Goal: Navigation & Orientation: Go to known website

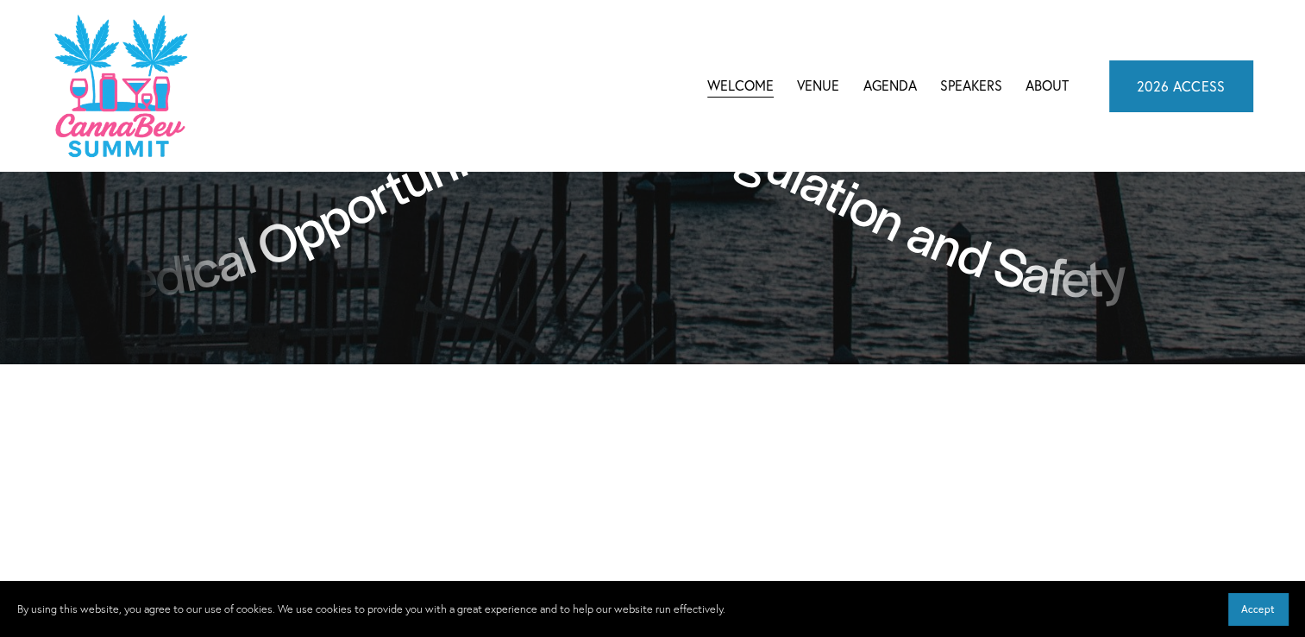
scroll to position [1631, 0]
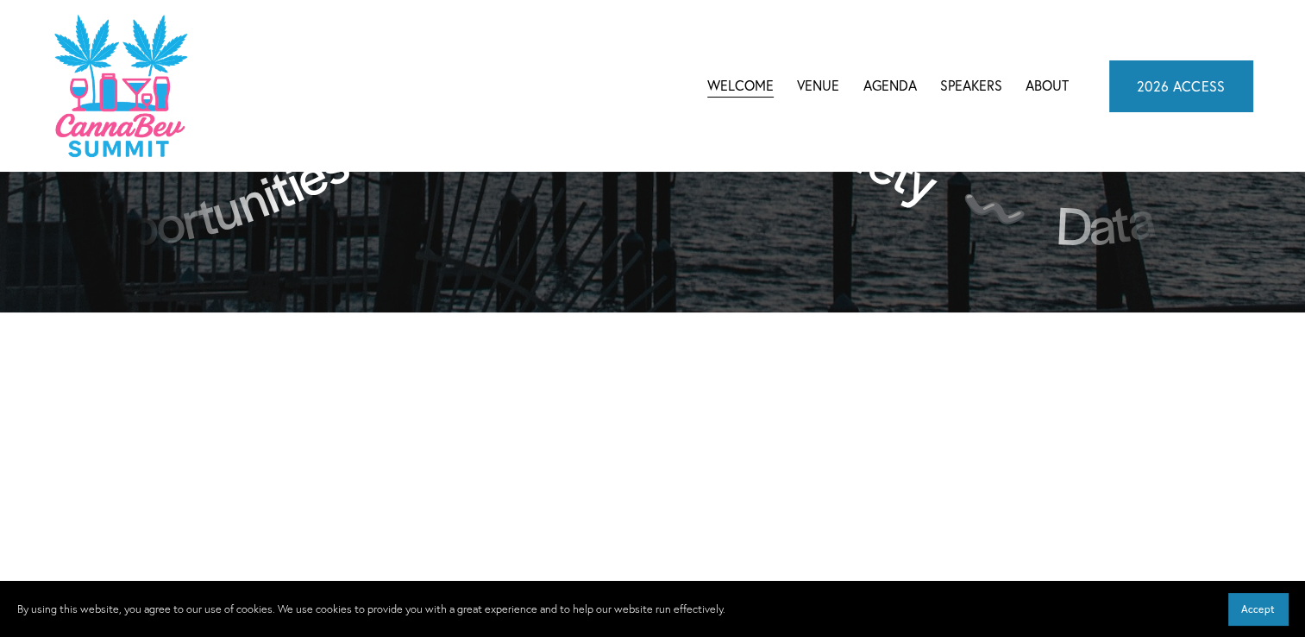
click at [1273, 613] on span "Accept" at bounding box center [1258, 608] width 34 height 13
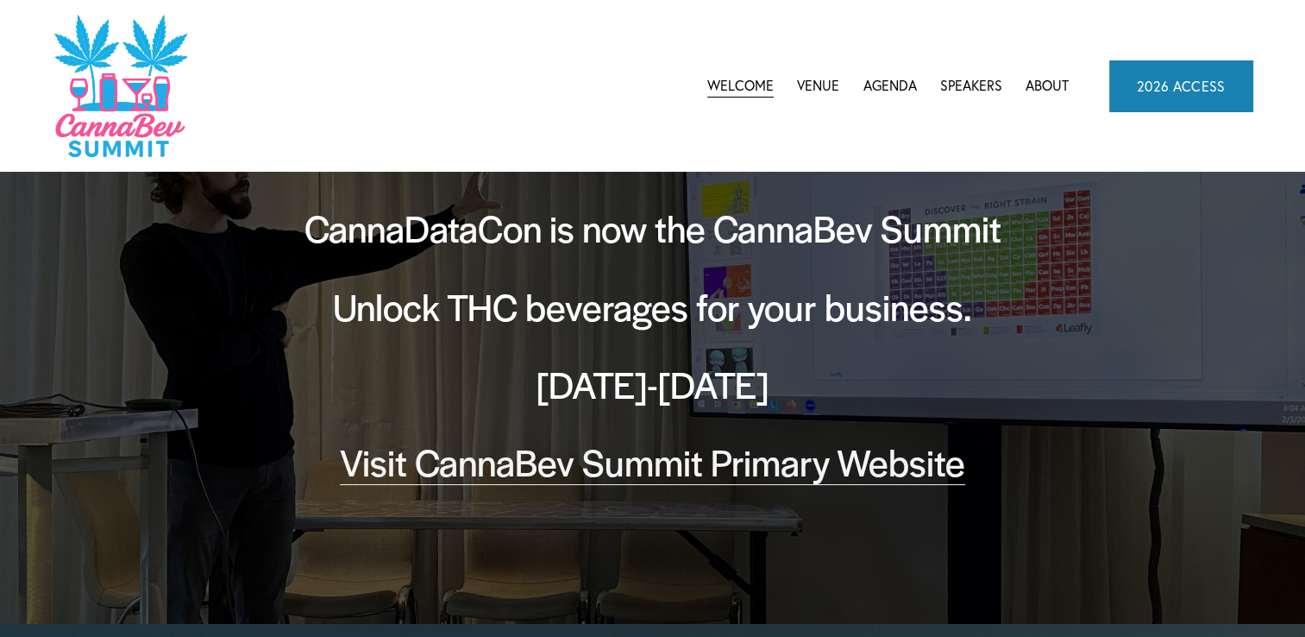
scroll to position [53, 0]
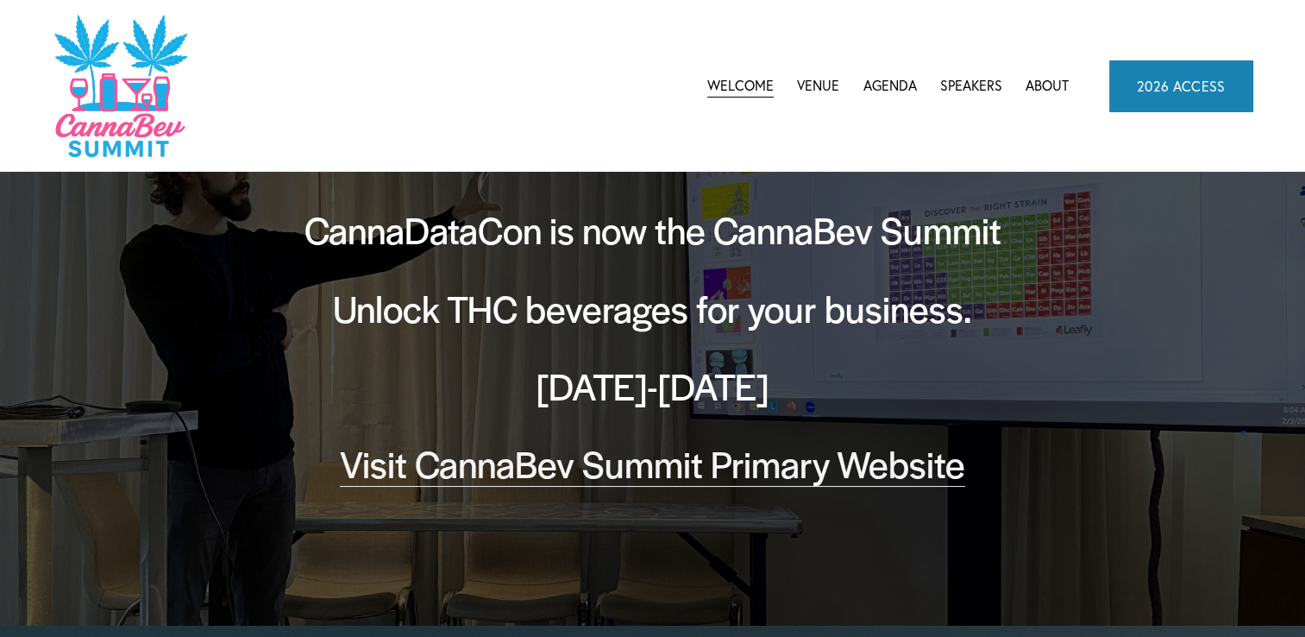
click at [794, 476] on link "Visit CannaBev Summit Primary Website" at bounding box center [652, 462] width 625 height 51
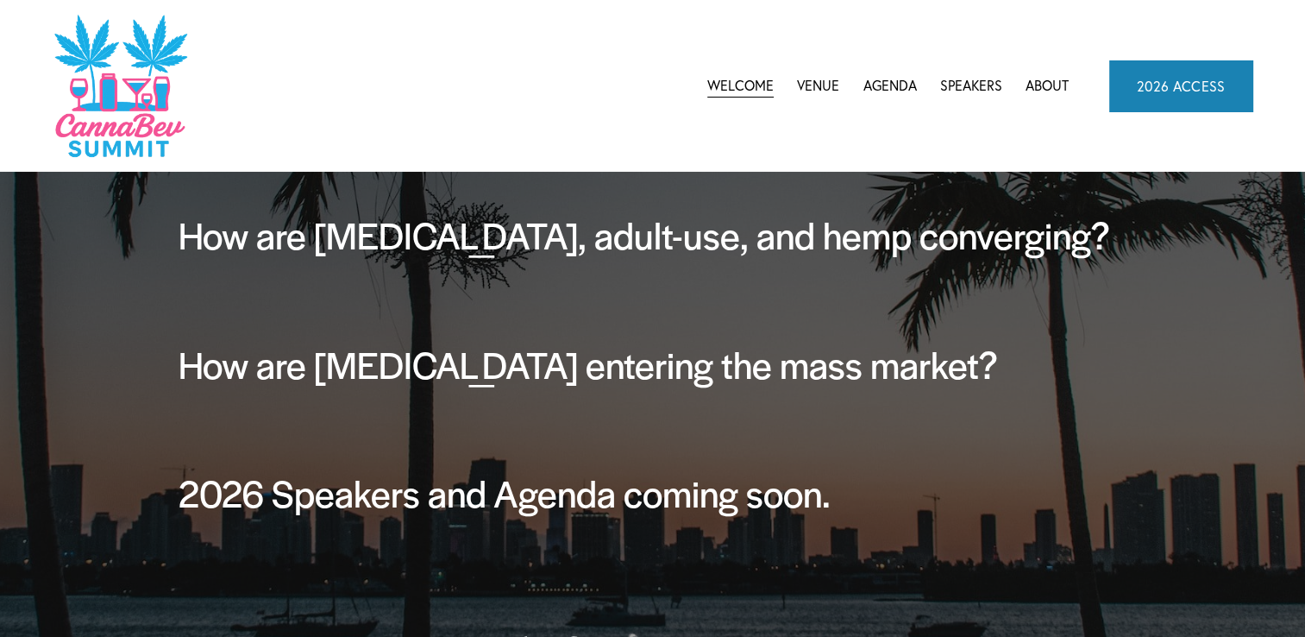
scroll to position [1342, 0]
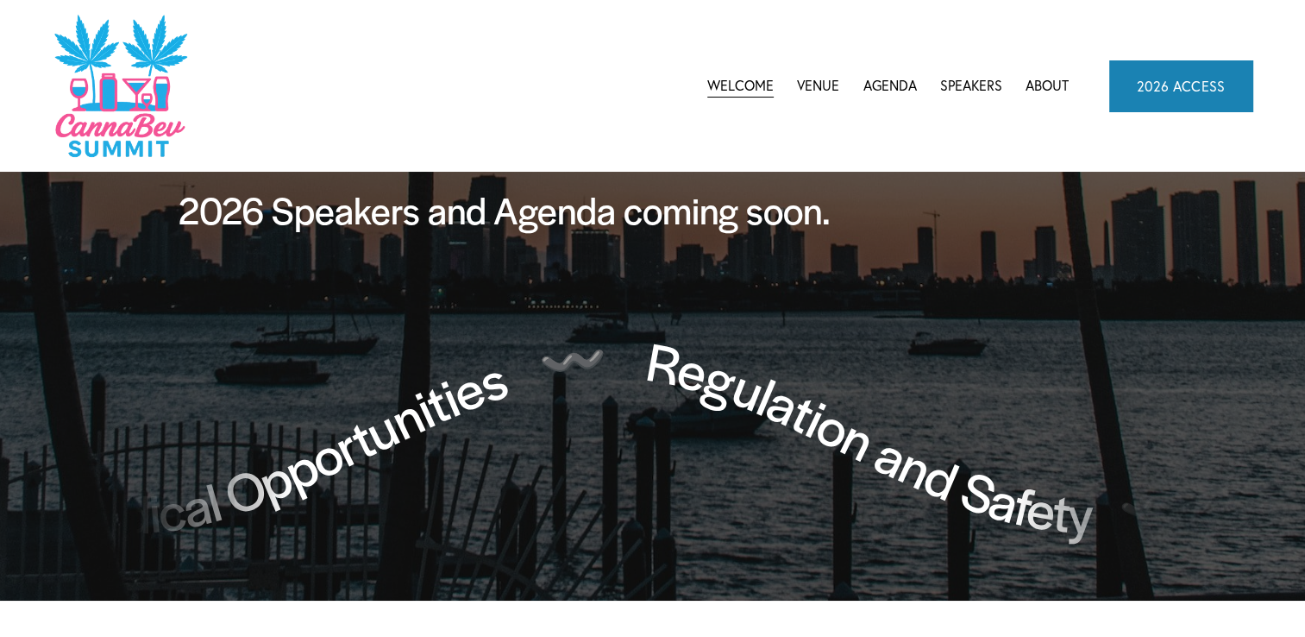
click at [854, 357] on icon "Hemp Beverages 〰️ Medical Opportunities 〰️ Regulation and Safety 〰️ Data and In…" at bounding box center [652, 442] width 1035 height 233
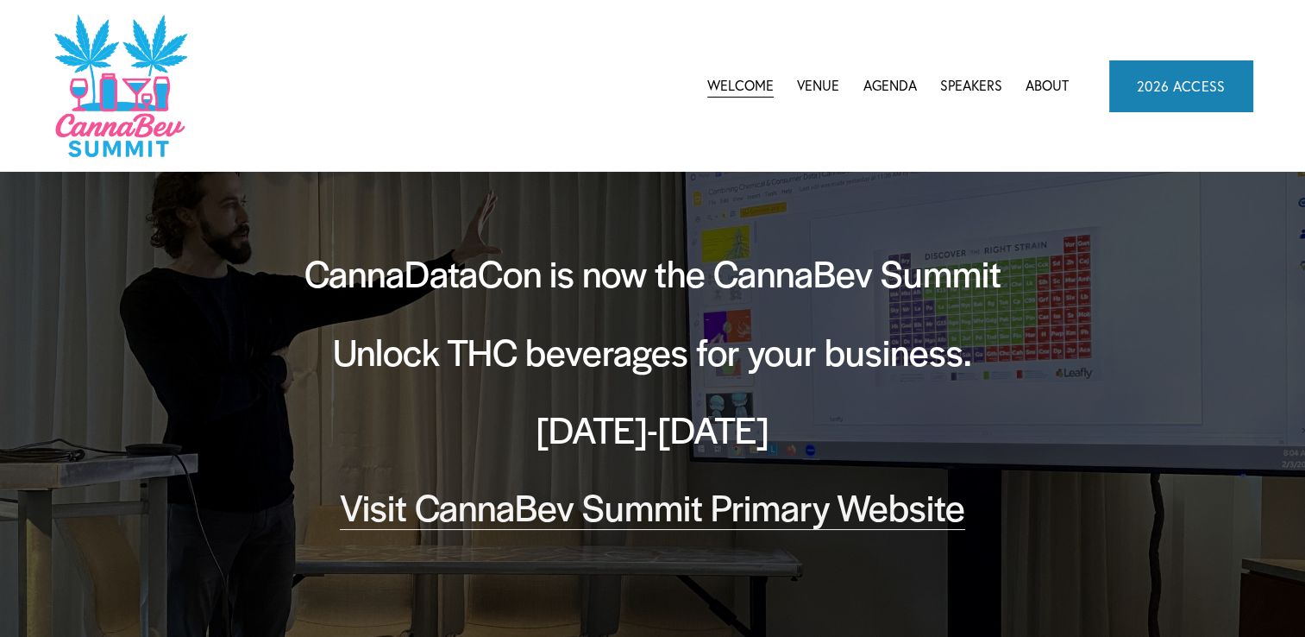
scroll to position [0, 0]
